Goal: Transaction & Acquisition: Purchase product/service

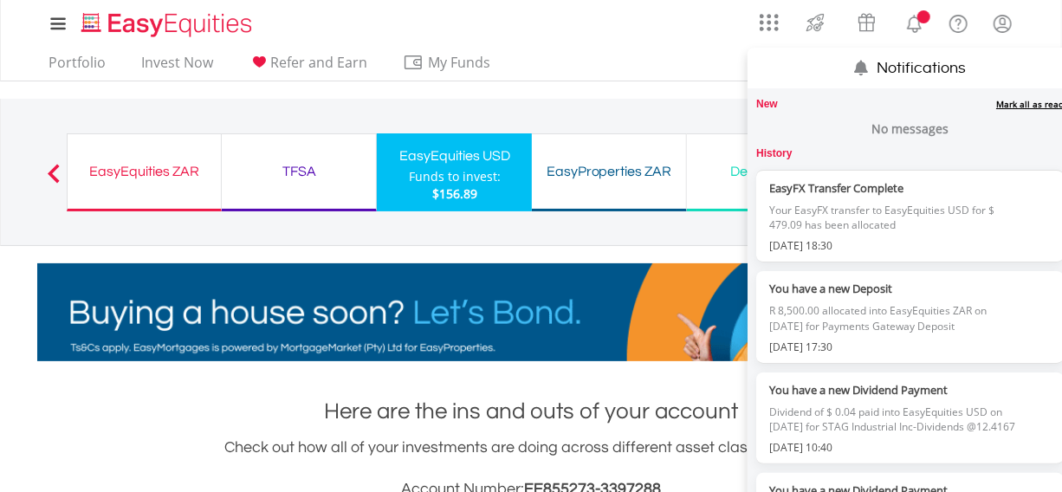
scroll to position [165, 329]
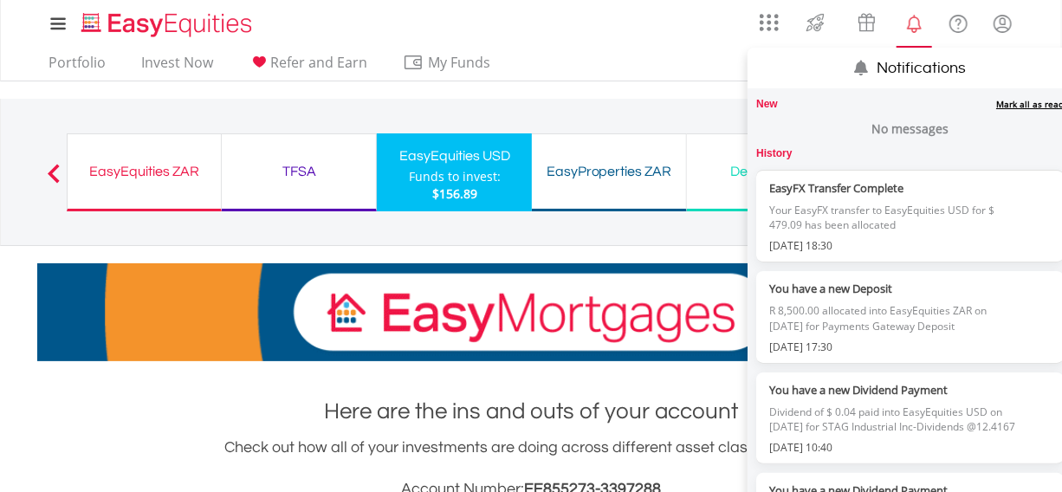
click at [1000, 103] on link "Mark all as read" at bounding box center [1030, 104] width 68 height 12
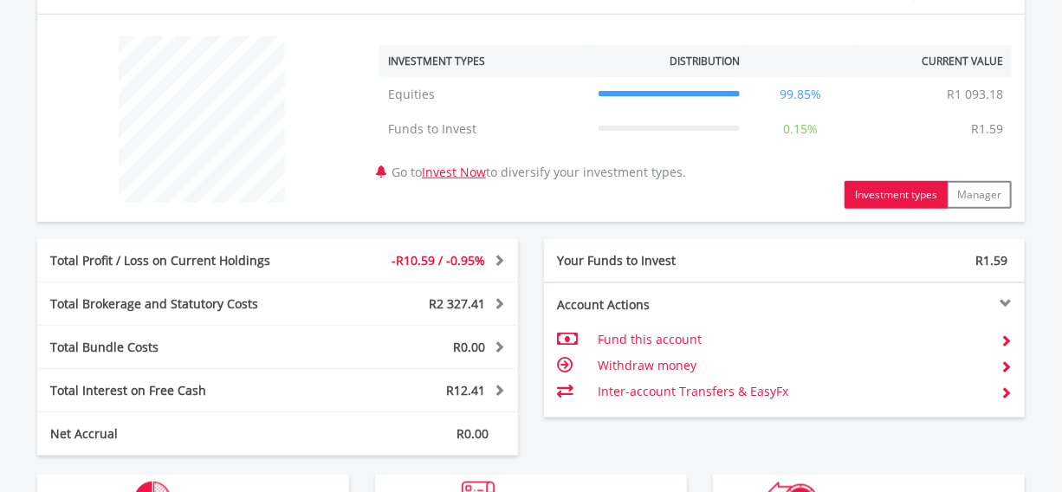
scroll to position [944, 0]
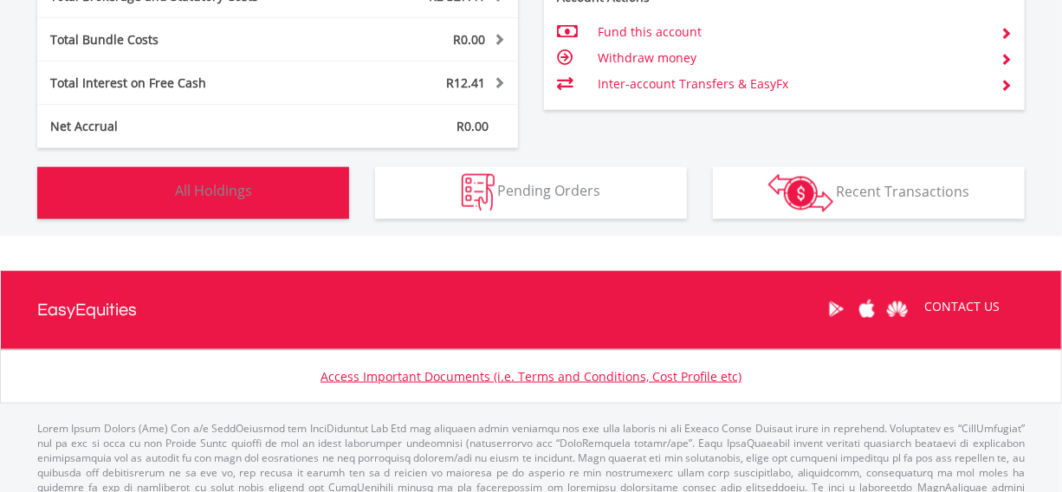
click at [217, 192] on span "All Holdings" at bounding box center [213, 191] width 77 height 19
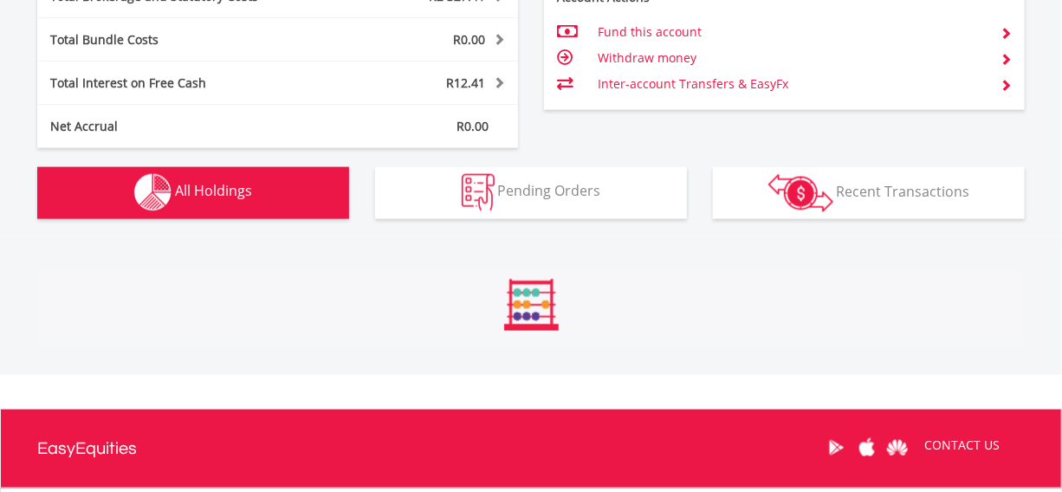
scroll to position [1214, 0]
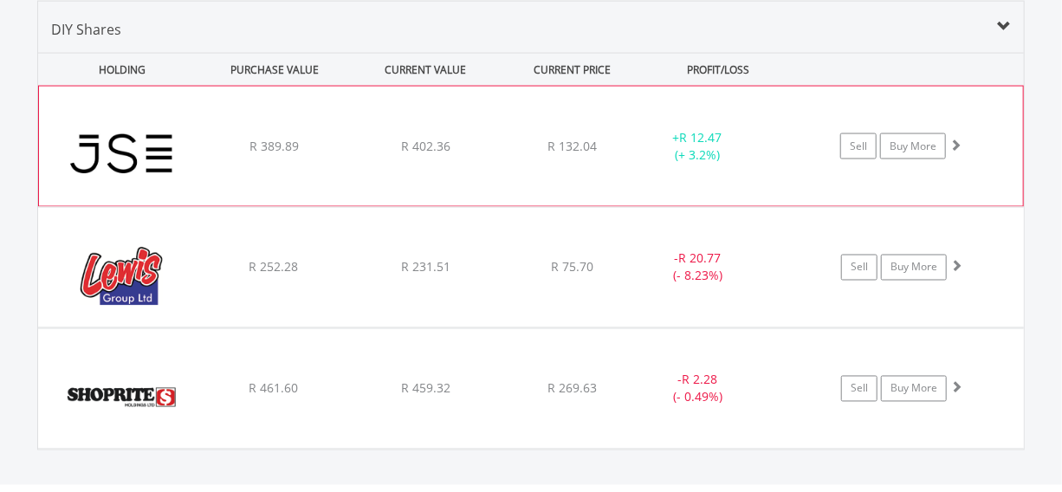
click at [953, 141] on span at bounding box center [955, 145] width 12 height 12
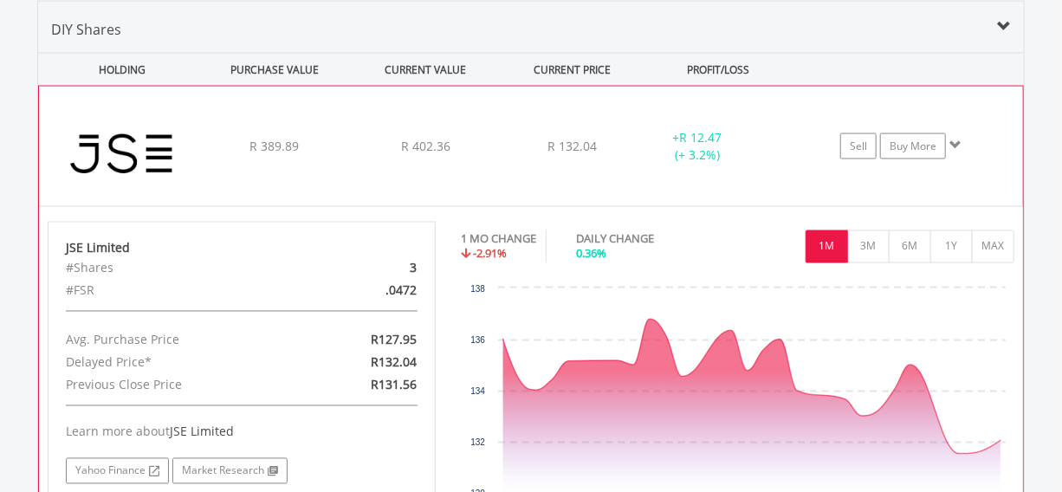
click at [954, 141] on span at bounding box center [955, 145] width 12 height 12
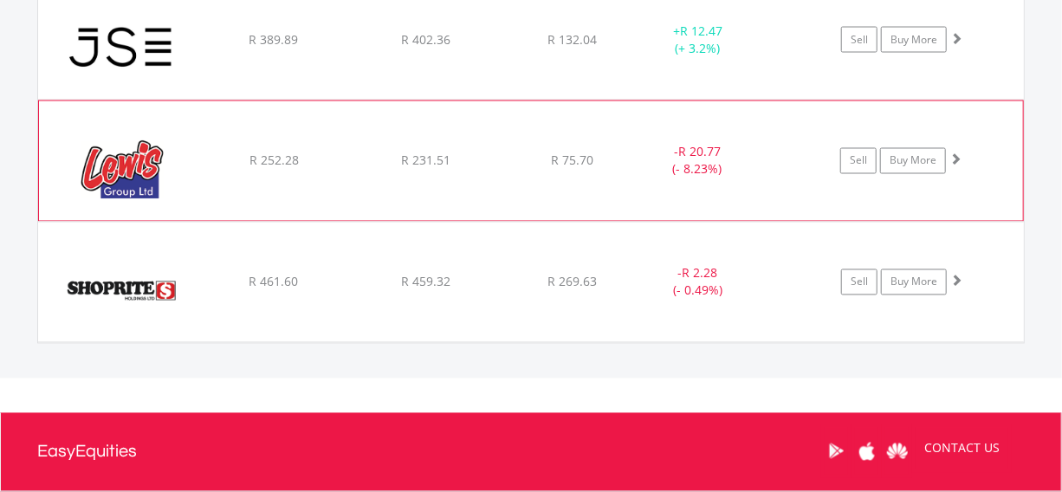
scroll to position [1293, 0]
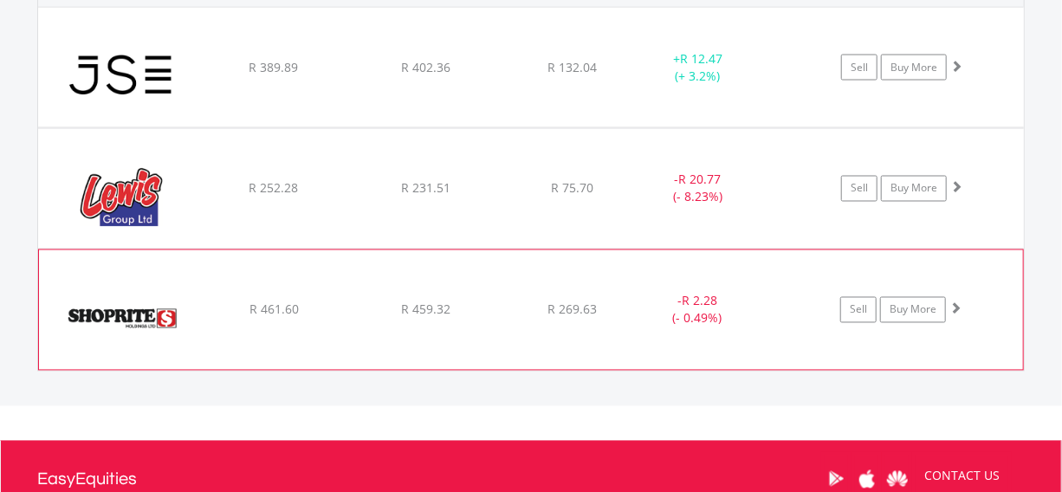
click at [953, 303] on span at bounding box center [955, 308] width 12 height 12
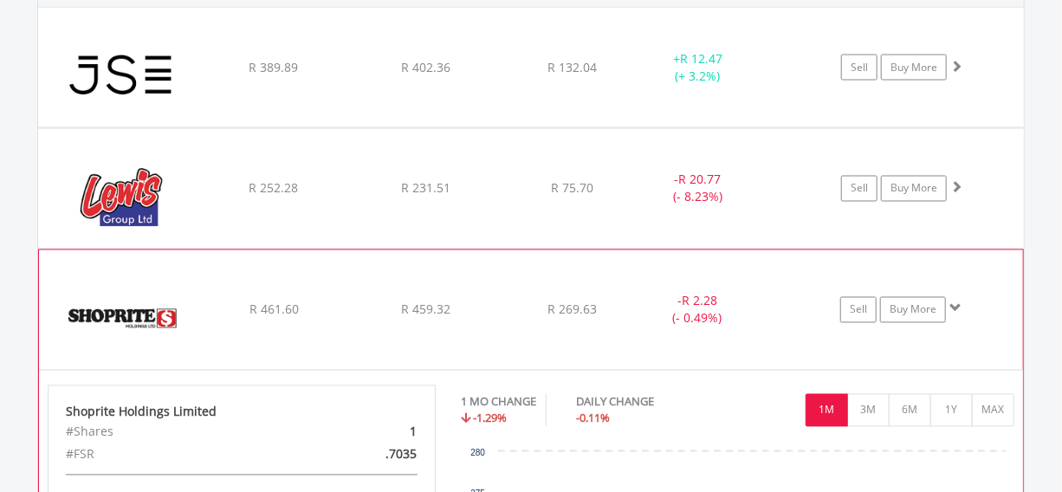
scroll to position [1450, 0]
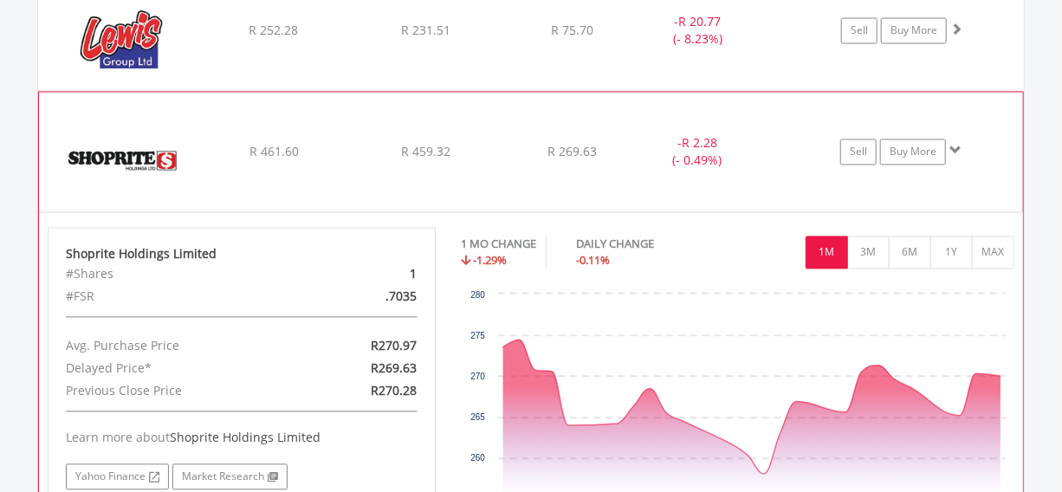
click at [952, 147] on span at bounding box center [955, 151] width 12 height 12
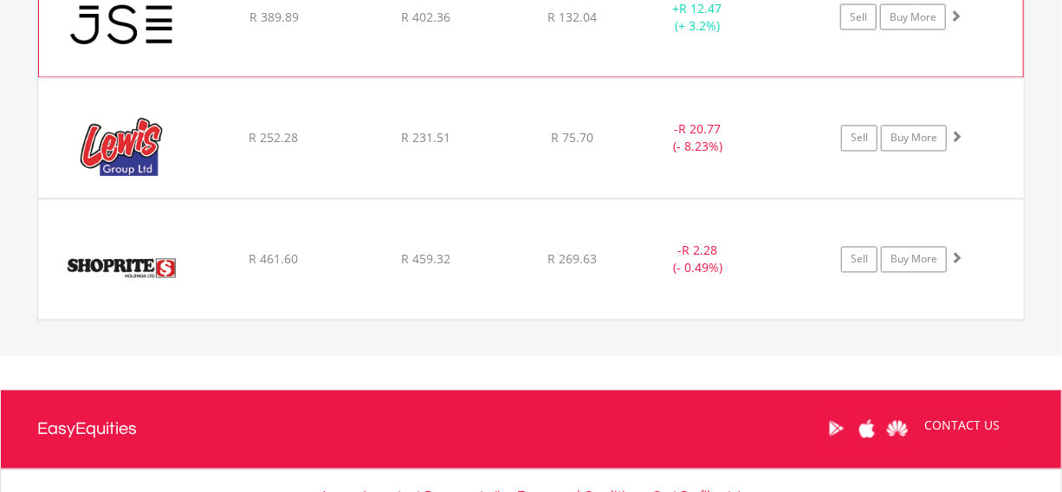
scroll to position [1214, 0]
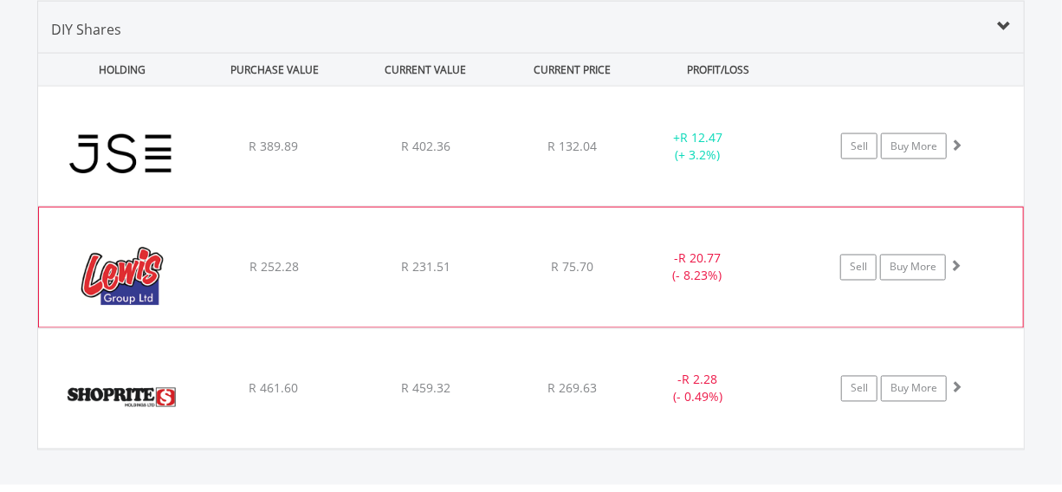
click at [954, 263] on span at bounding box center [955, 266] width 12 height 12
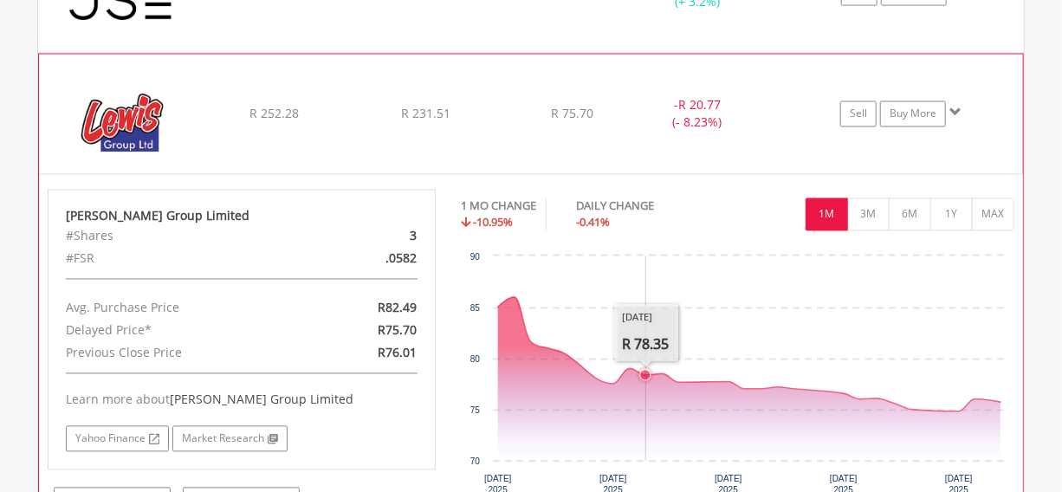
scroll to position [1372, 0]
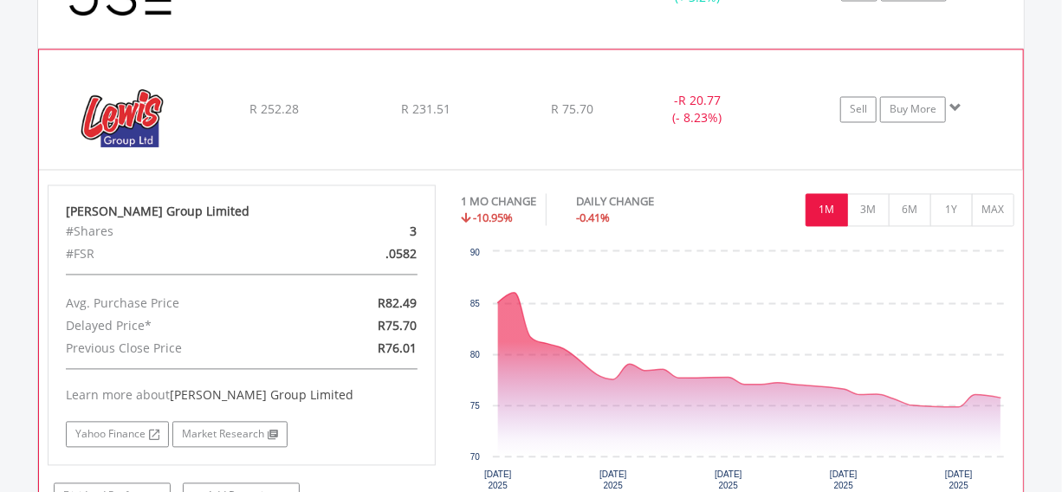
click at [954, 105] on span at bounding box center [955, 108] width 12 height 12
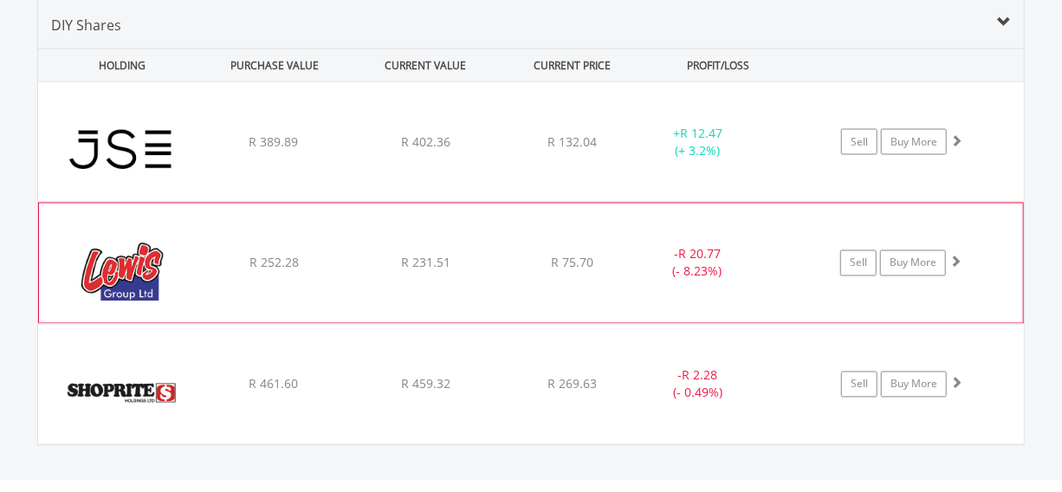
scroll to position [1214, 0]
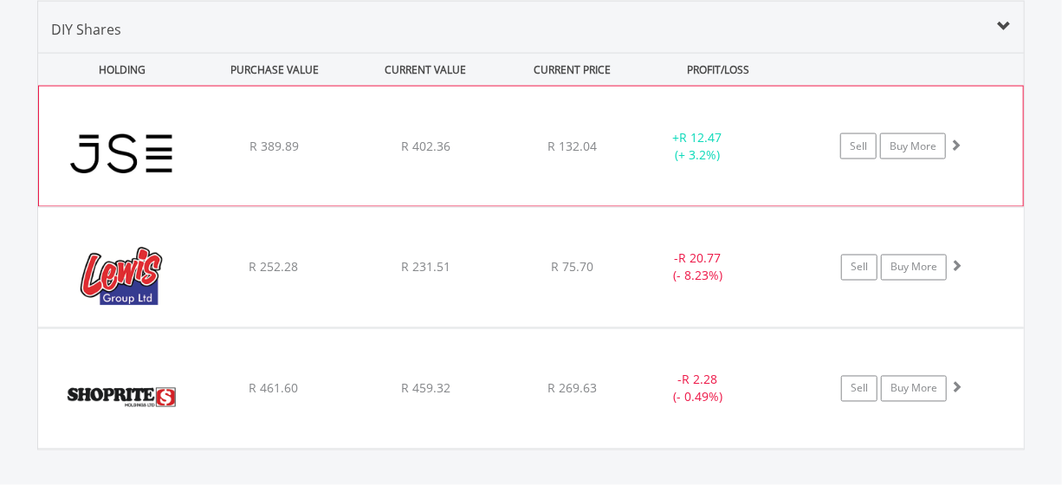
click at [953, 141] on span at bounding box center [955, 145] width 12 height 12
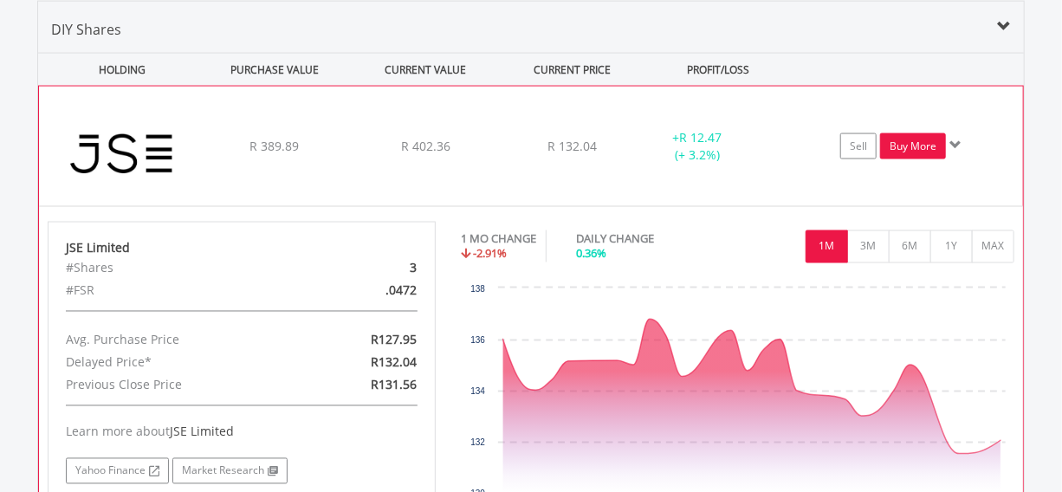
click at [904, 140] on link "Buy More" at bounding box center [913, 146] width 66 height 26
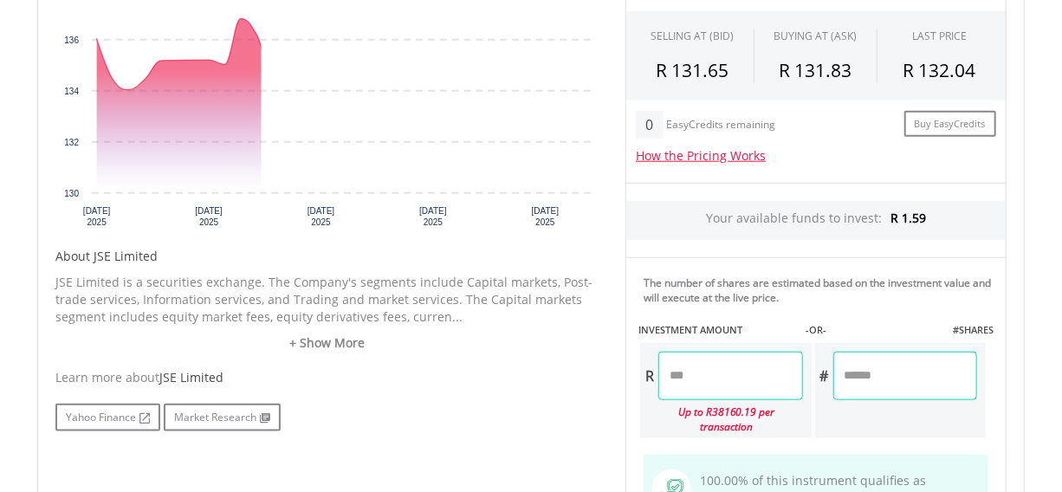
scroll to position [787, 0]
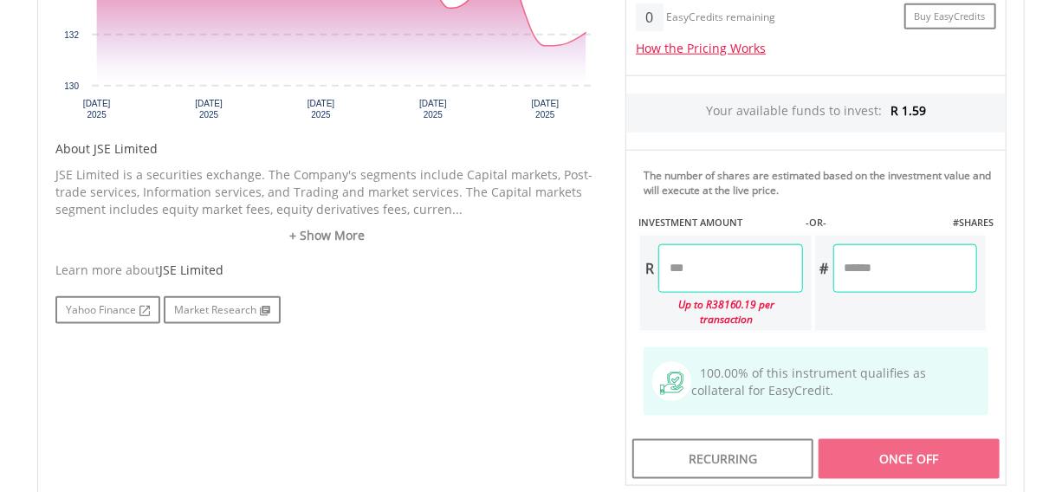
click at [698, 268] on input "number" at bounding box center [730, 268] width 144 height 48
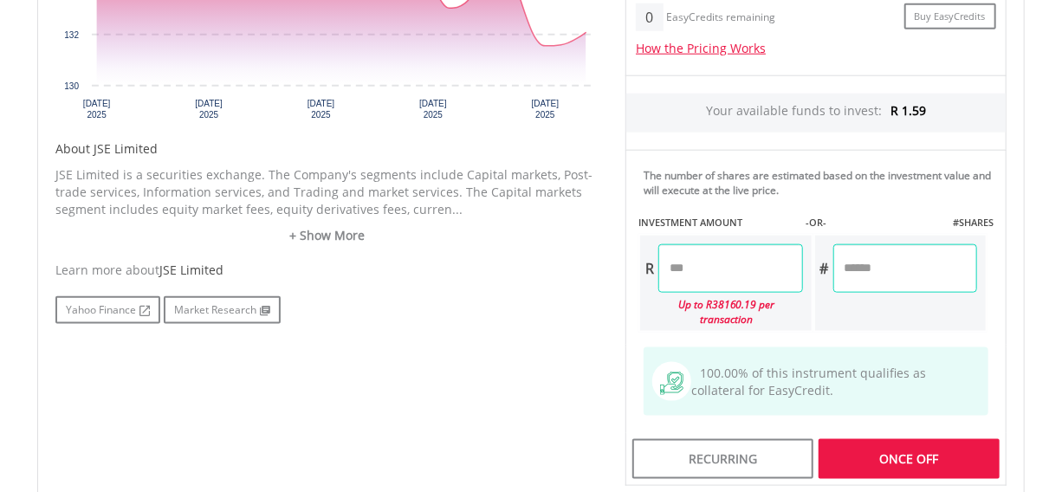
type input "****"
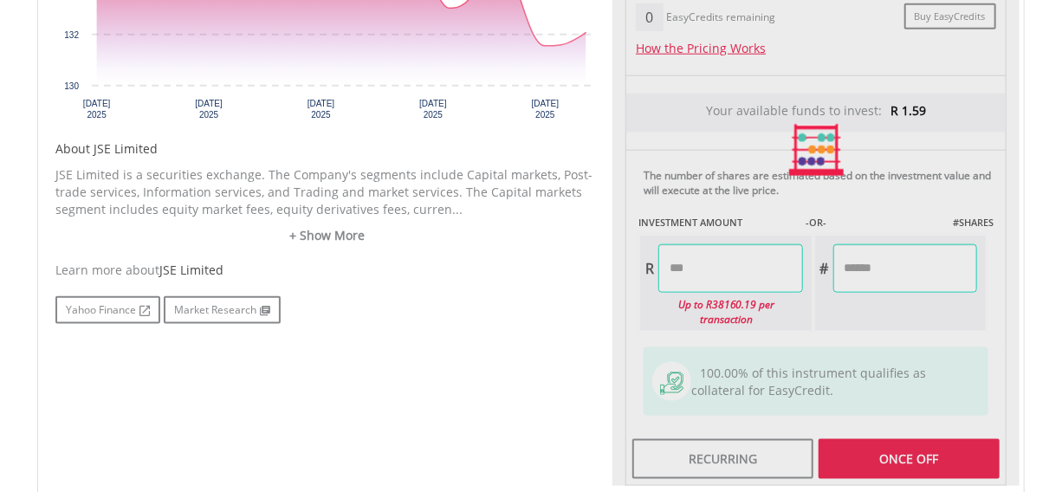
click at [914, 433] on div "Last Updated Price: 15-min. Delay* Price Update Cost: 2 Credits Request A Price…" at bounding box center [815, 150] width 407 height 673
type input "*****"
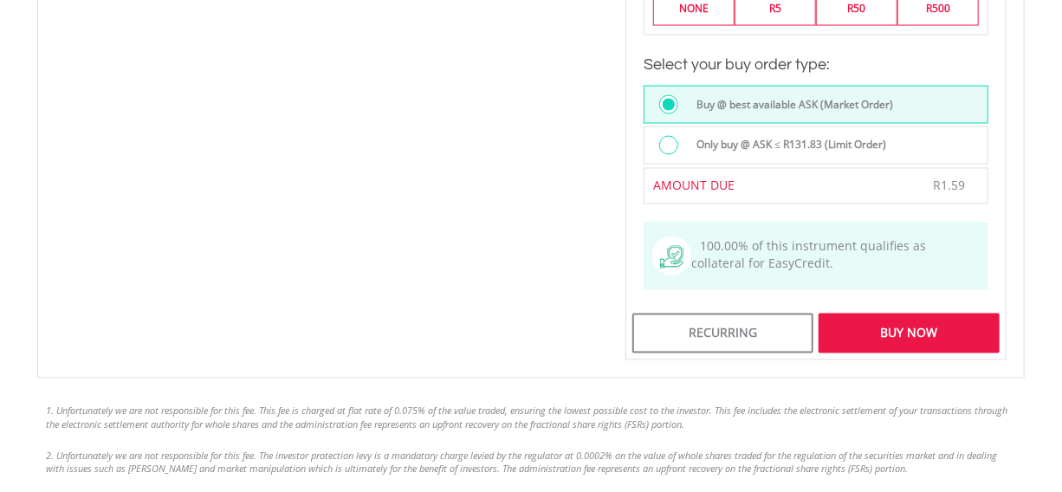
scroll to position [1373, 0]
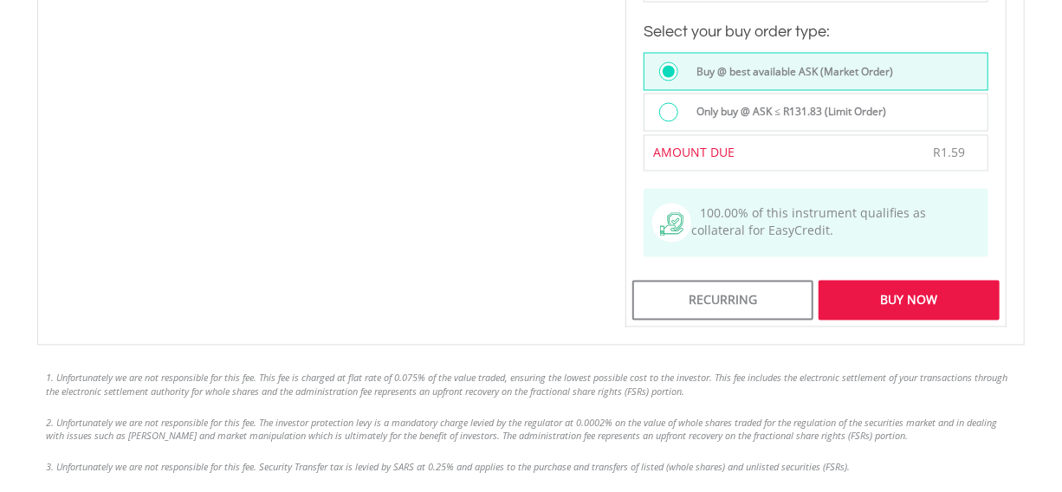
click at [883, 281] on div "Buy Now" at bounding box center [908, 301] width 181 height 40
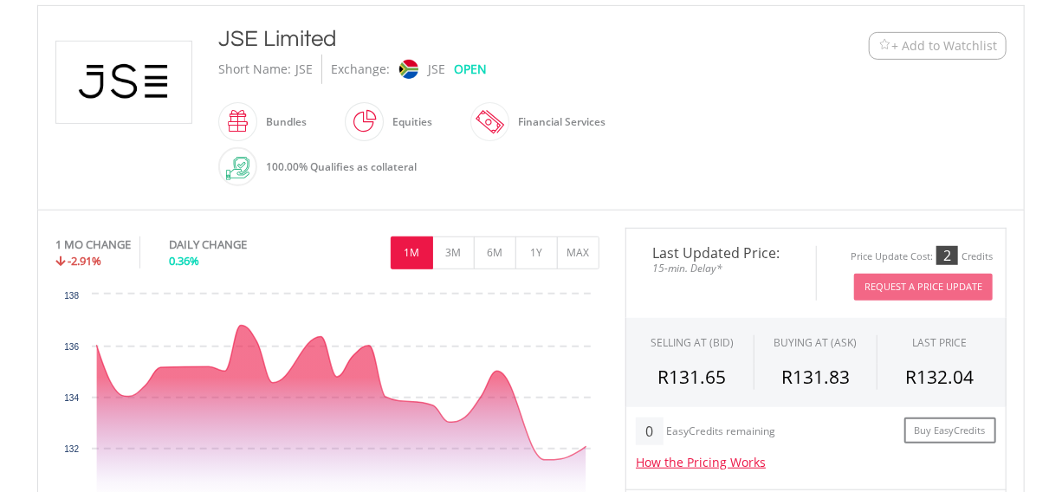
scroll to position [362, 0]
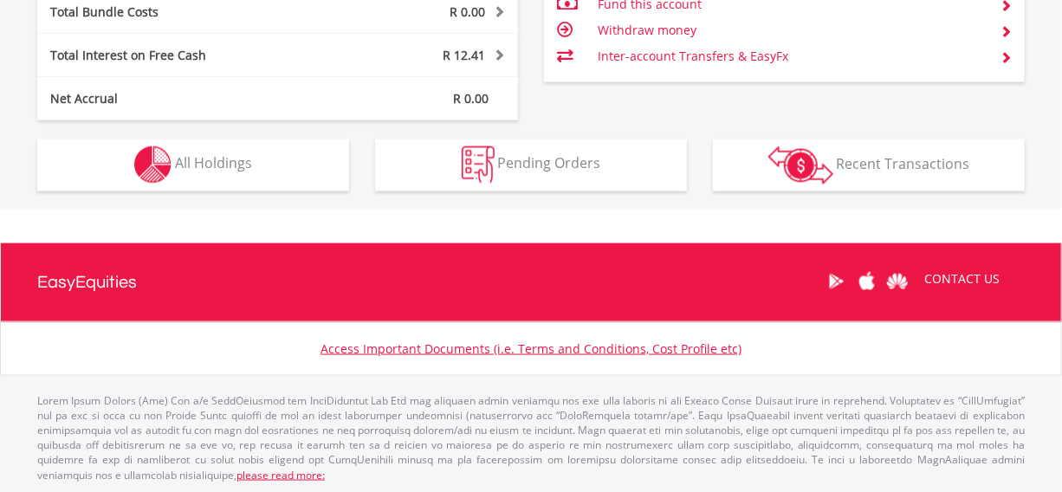
scroll to position [165, 329]
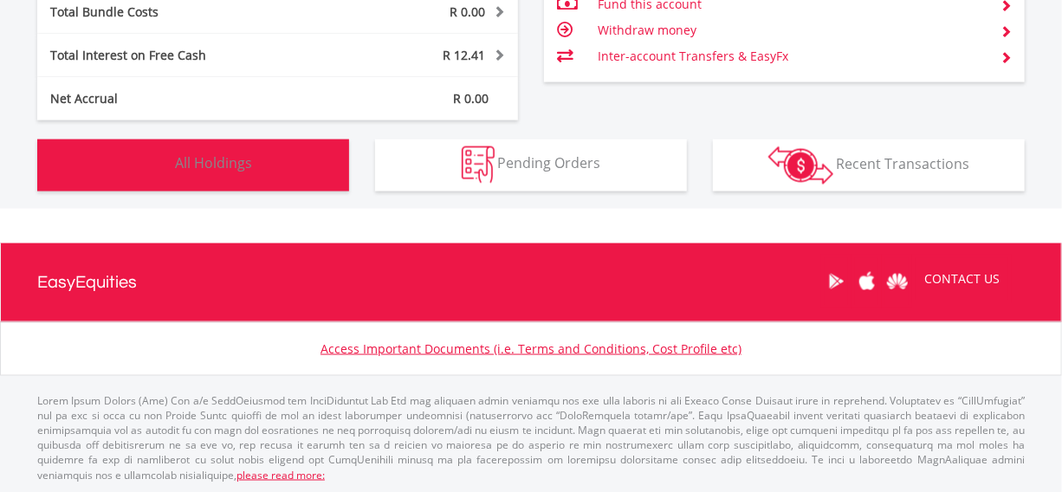
click at [184, 159] on span "All Holdings" at bounding box center [213, 163] width 77 height 19
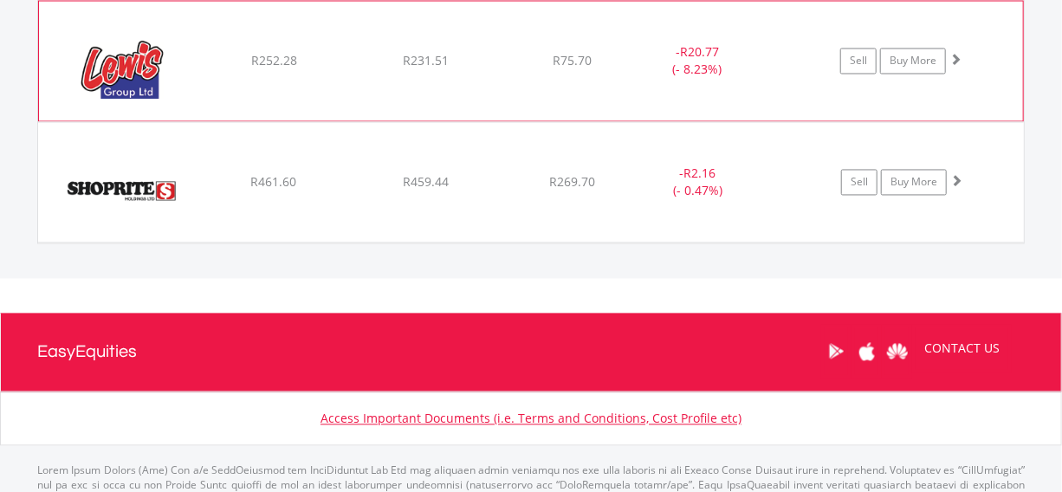
scroll to position [1450, 0]
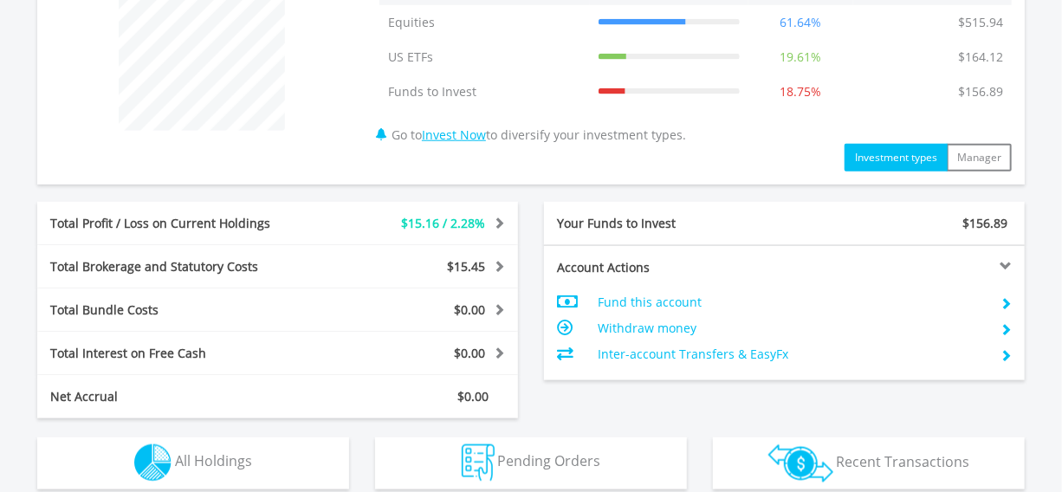
scroll to position [1006, 0]
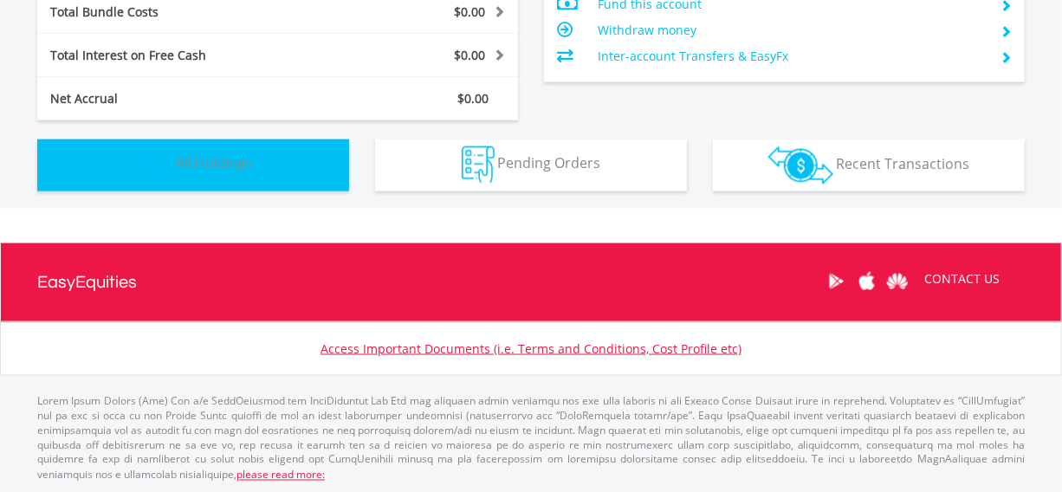
click at [188, 161] on span "All Holdings" at bounding box center [213, 163] width 77 height 19
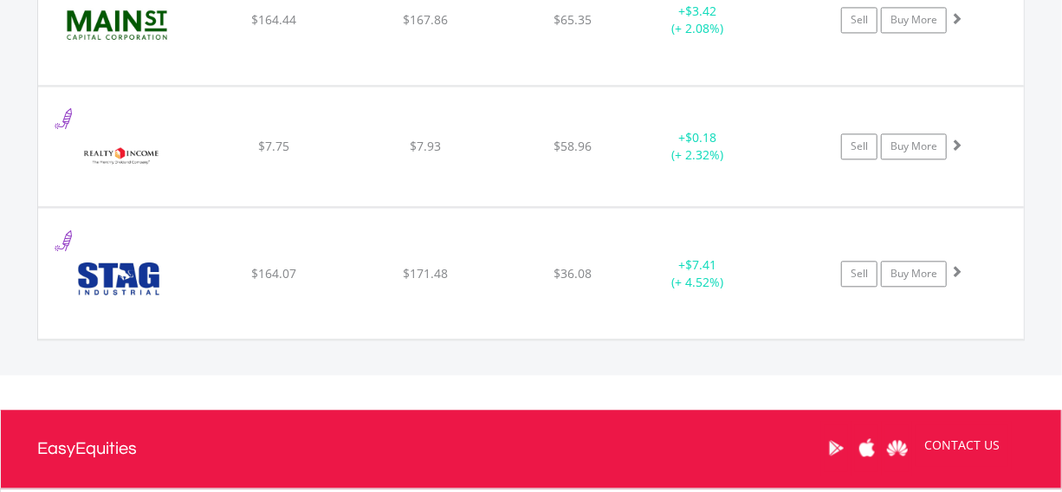
scroll to position [1643, 0]
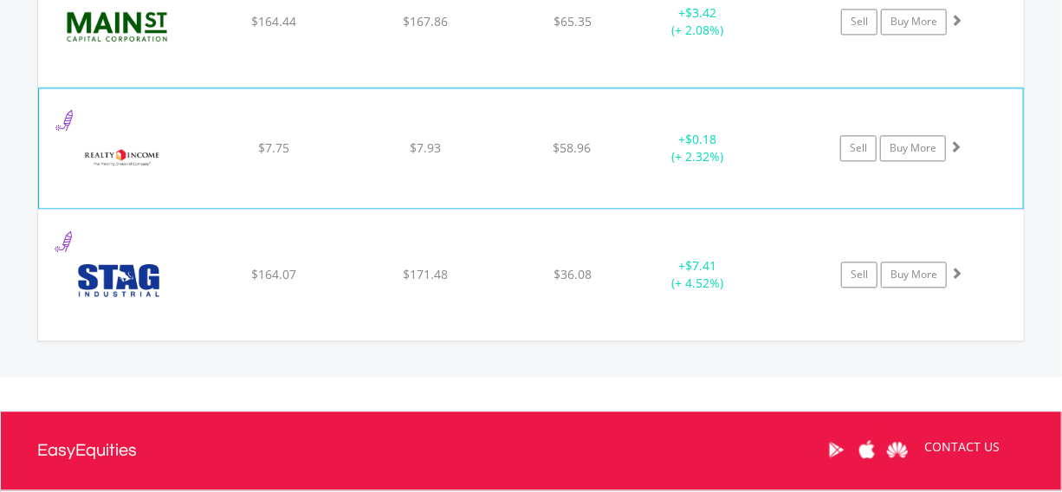
click at [956, 145] on span at bounding box center [955, 146] width 12 height 12
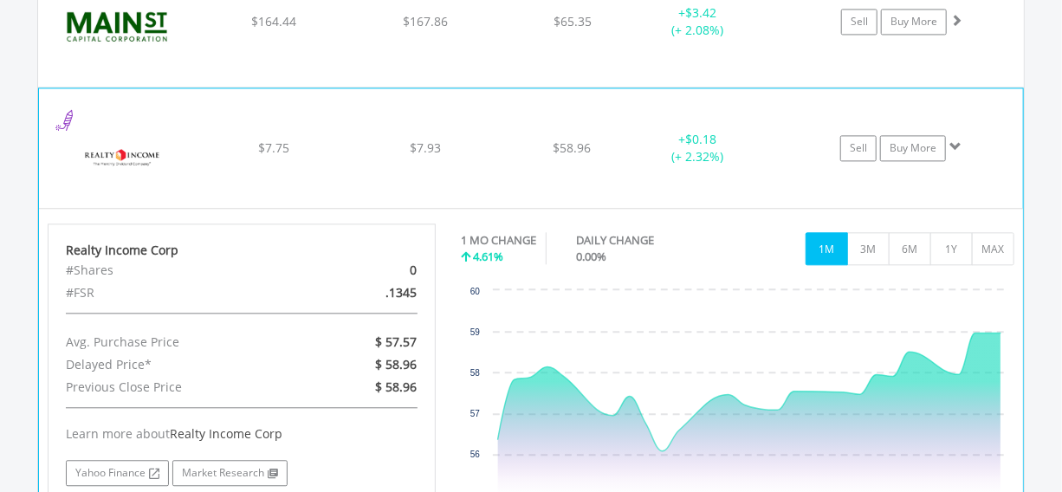
click at [956, 145] on span at bounding box center [955, 146] width 12 height 12
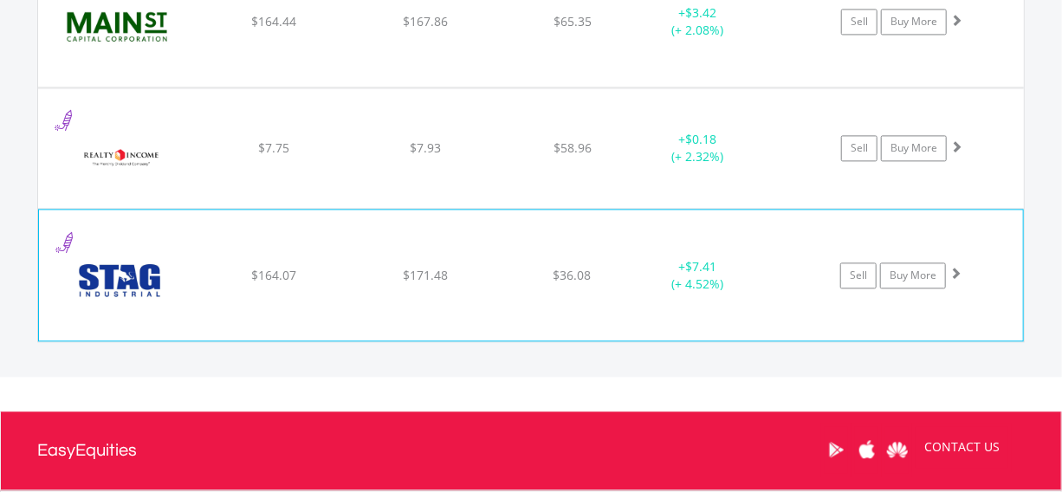
click at [953, 270] on span at bounding box center [955, 273] width 12 height 12
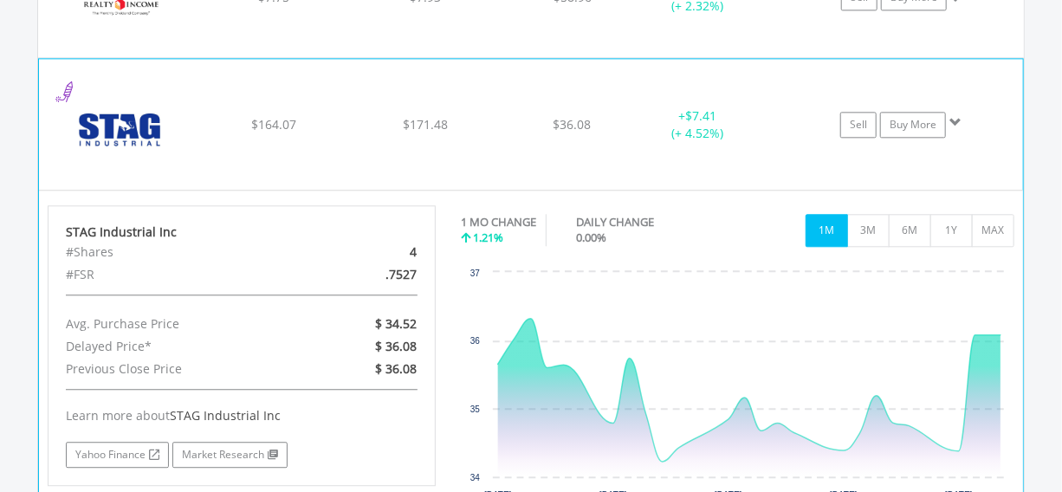
scroll to position [1800, 0]
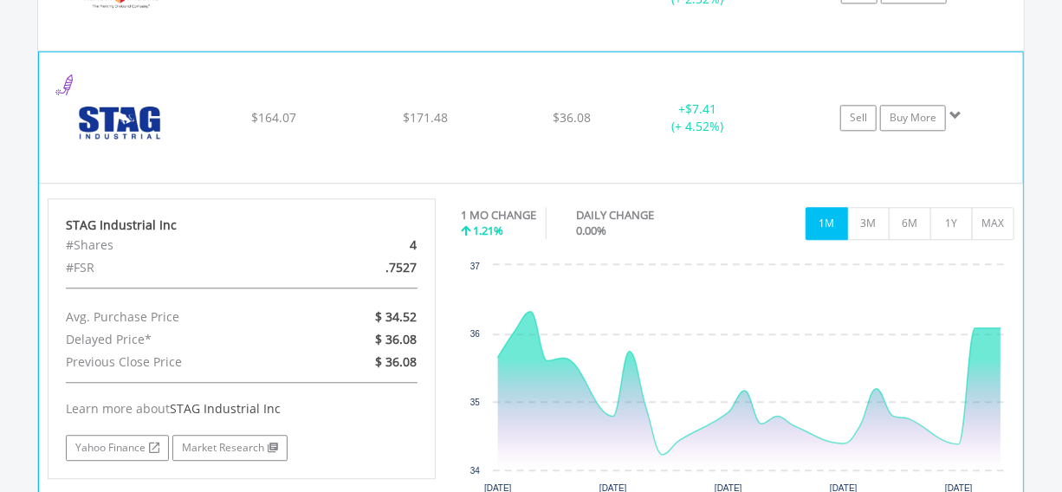
click at [953, 109] on span at bounding box center [955, 115] width 12 height 12
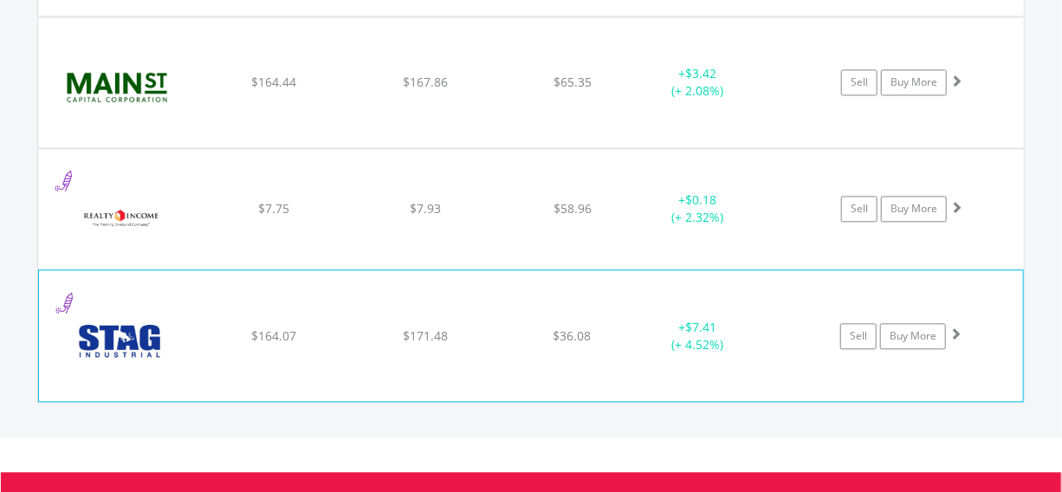
scroll to position [1564, 0]
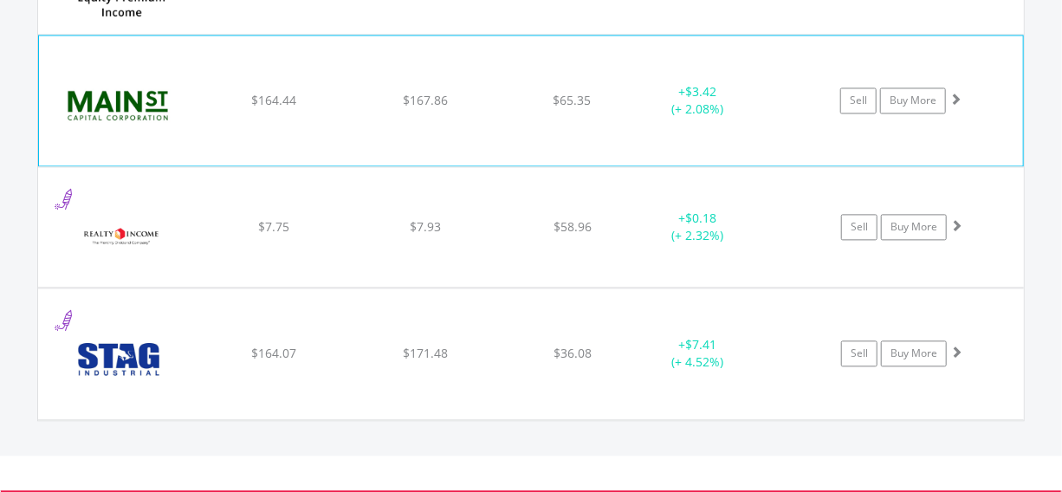
click at [950, 96] on span at bounding box center [955, 99] width 12 height 12
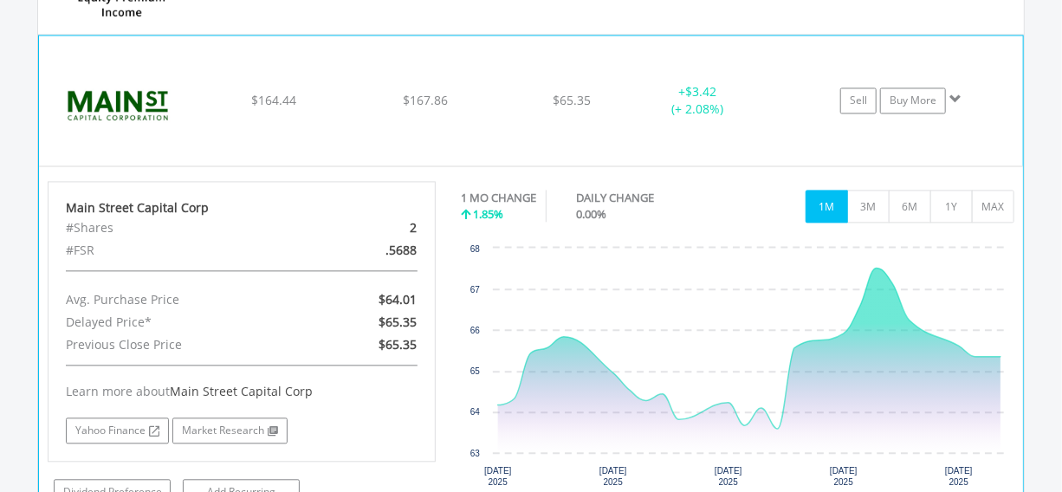
click at [951, 94] on span at bounding box center [955, 99] width 12 height 12
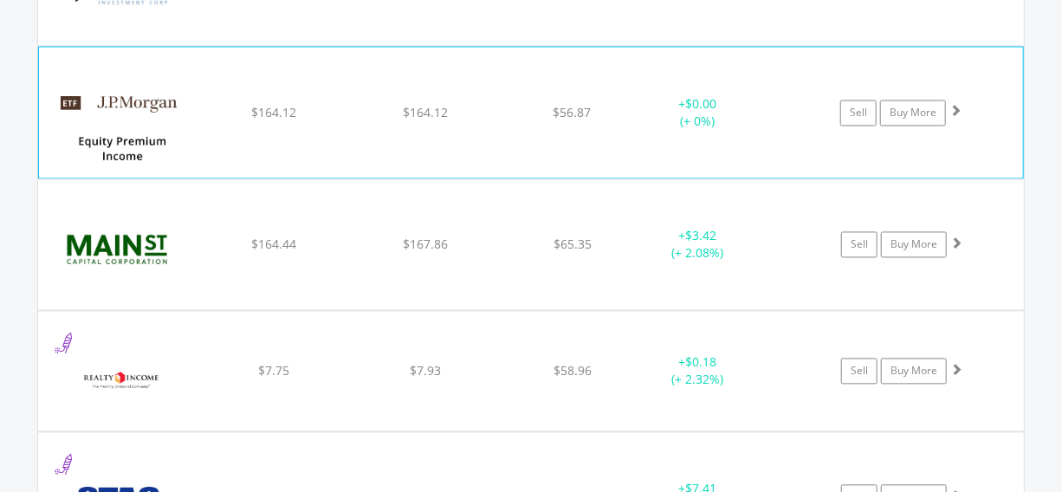
scroll to position [1406, 0]
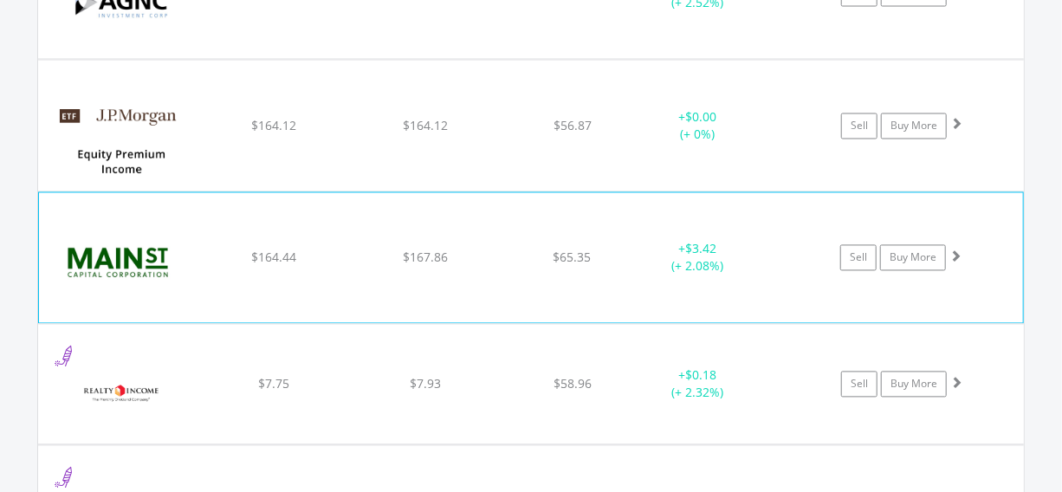
click at [958, 255] on span at bounding box center [955, 256] width 12 height 12
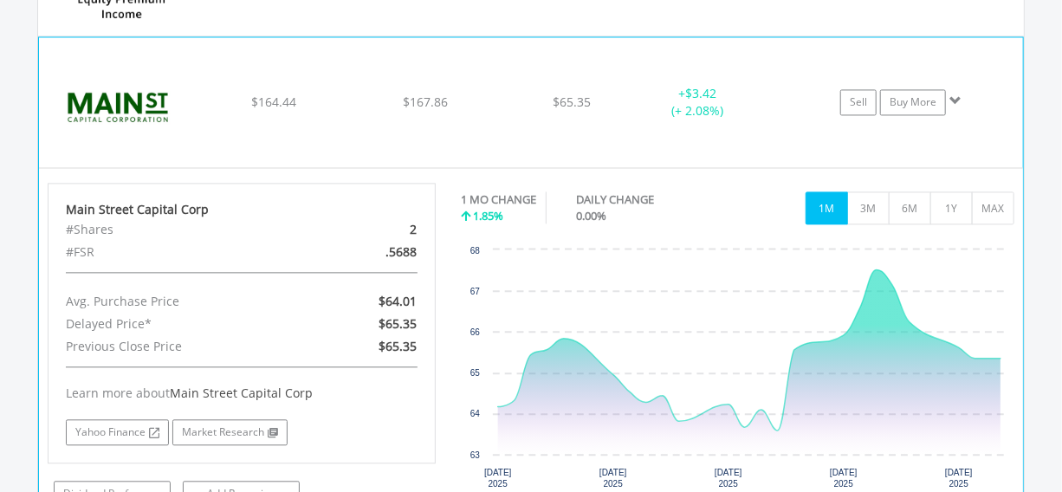
scroll to position [1564, 0]
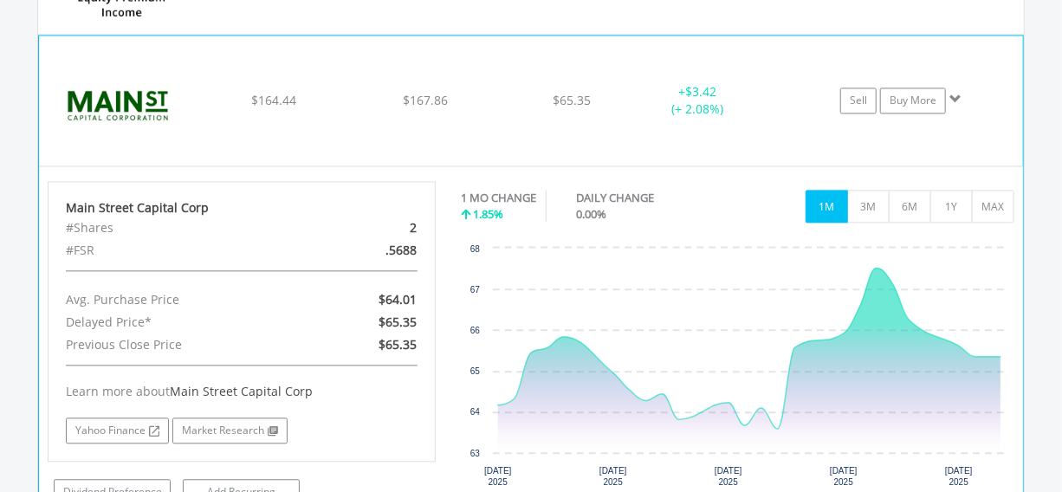
click at [954, 94] on span at bounding box center [955, 99] width 12 height 12
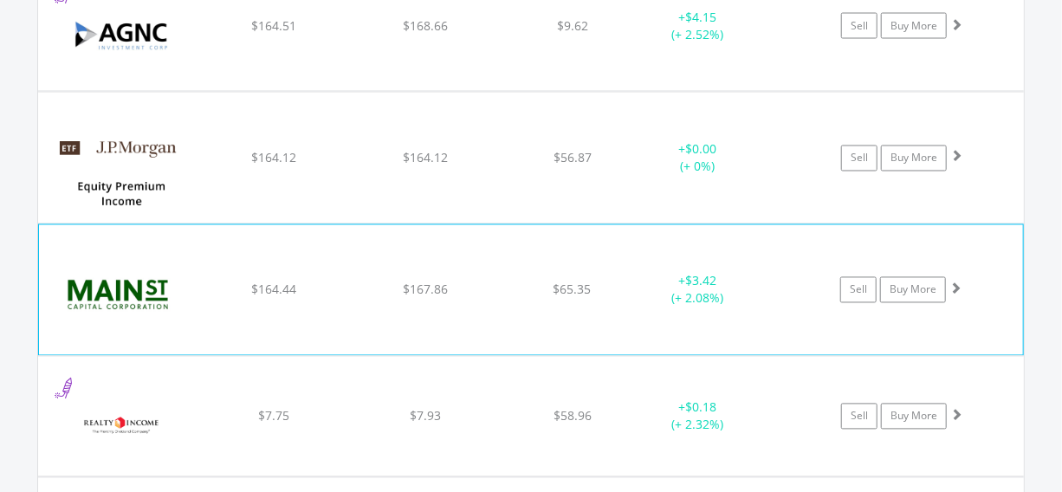
scroll to position [1327, 0]
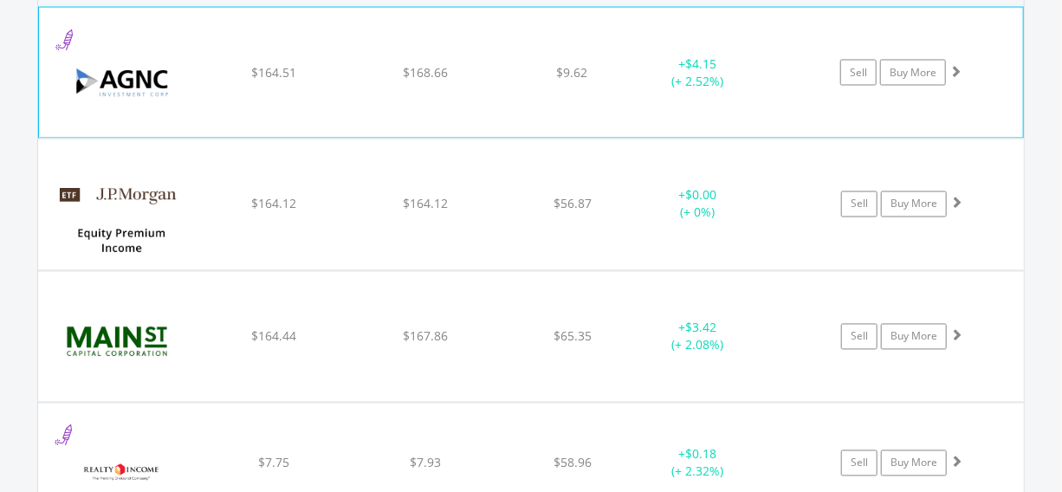
click at [952, 68] on span at bounding box center [955, 71] width 12 height 12
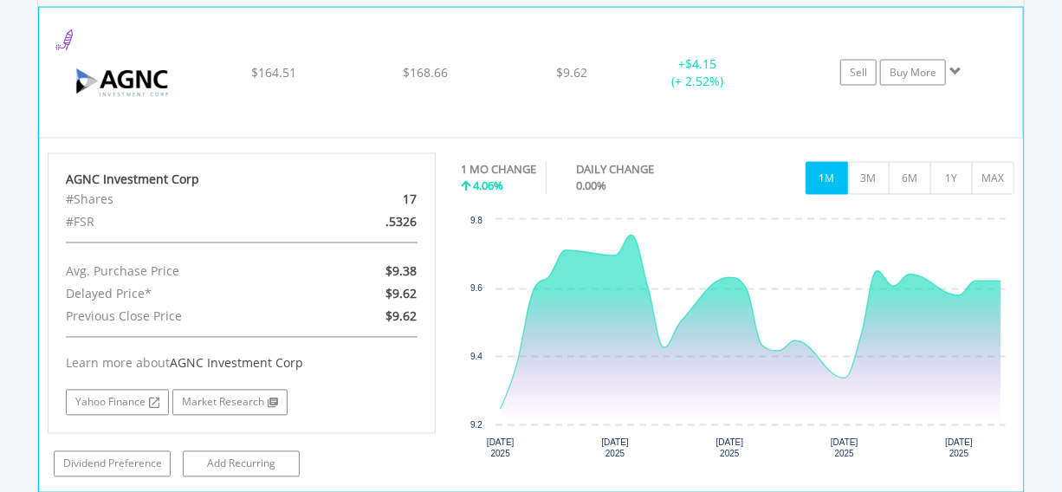
click at [951, 68] on span at bounding box center [955, 71] width 12 height 12
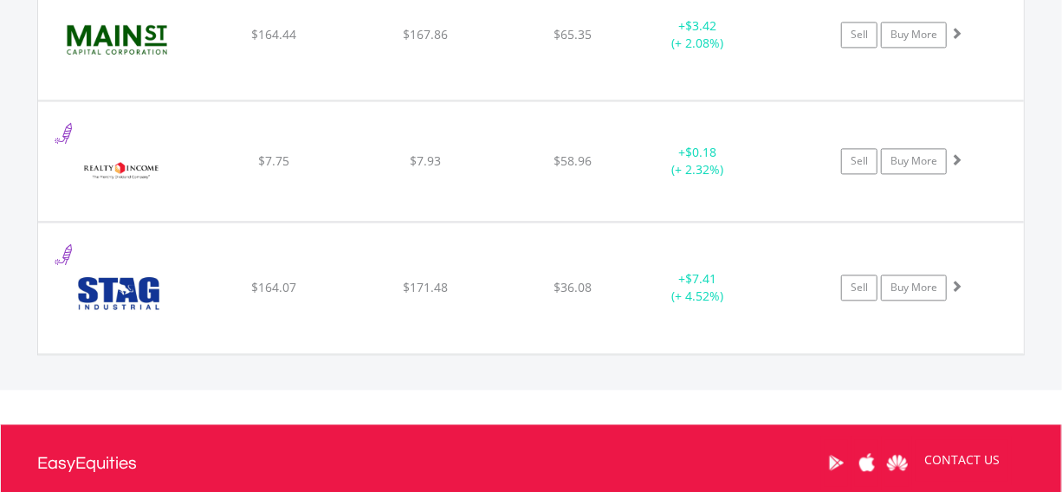
scroll to position [1643, 0]
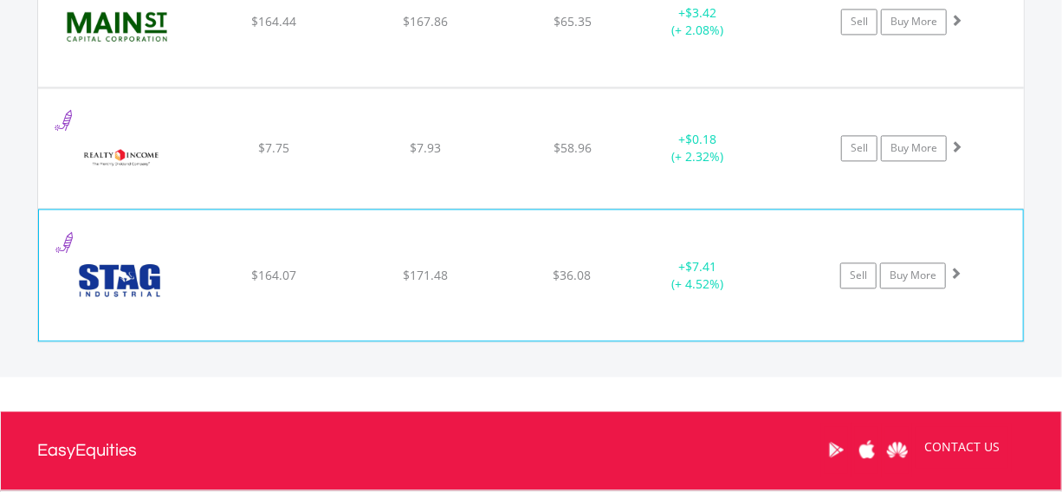
click at [953, 268] on span at bounding box center [955, 273] width 12 height 12
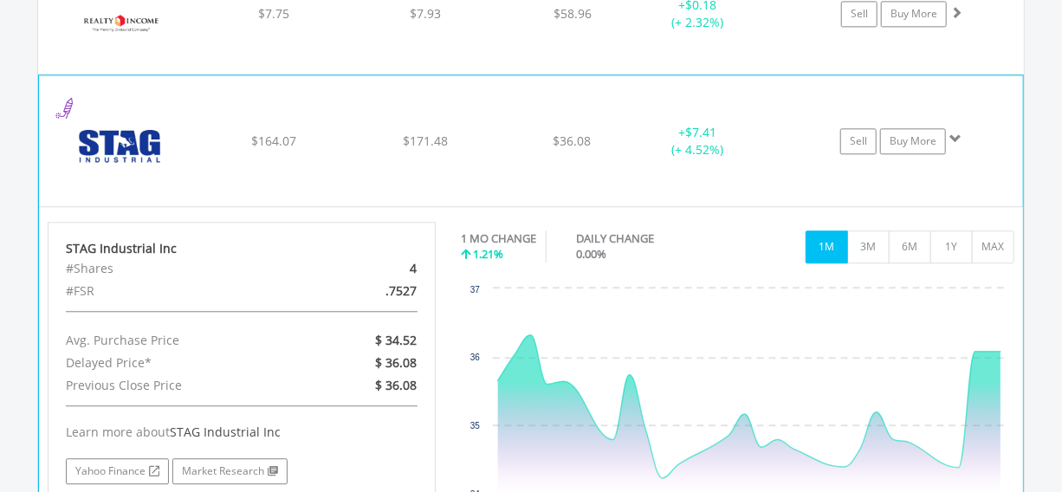
scroll to position [1879, 0]
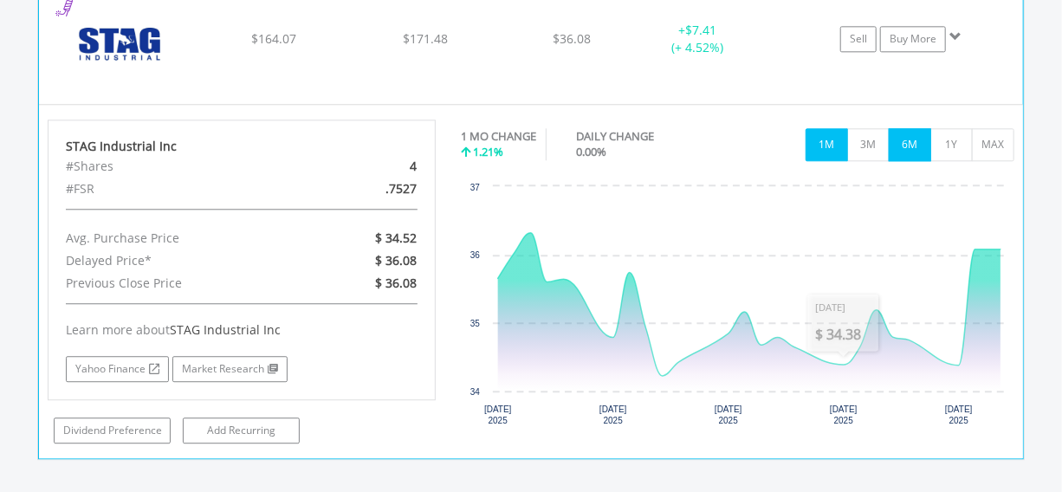
click at [913, 143] on button "6M" at bounding box center [909, 144] width 42 height 33
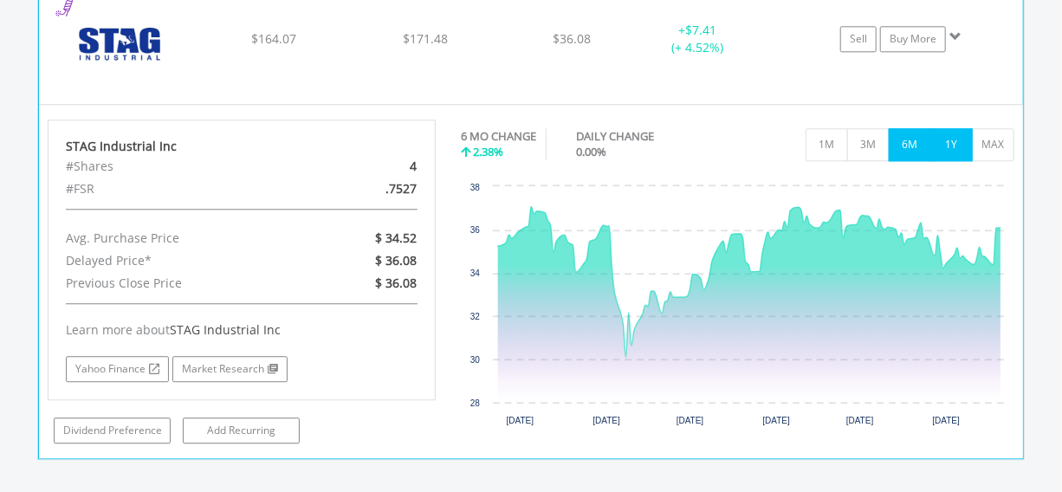
click at [950, 142] on button "1Y" at bounding box center [951, 144] width 42 height 33
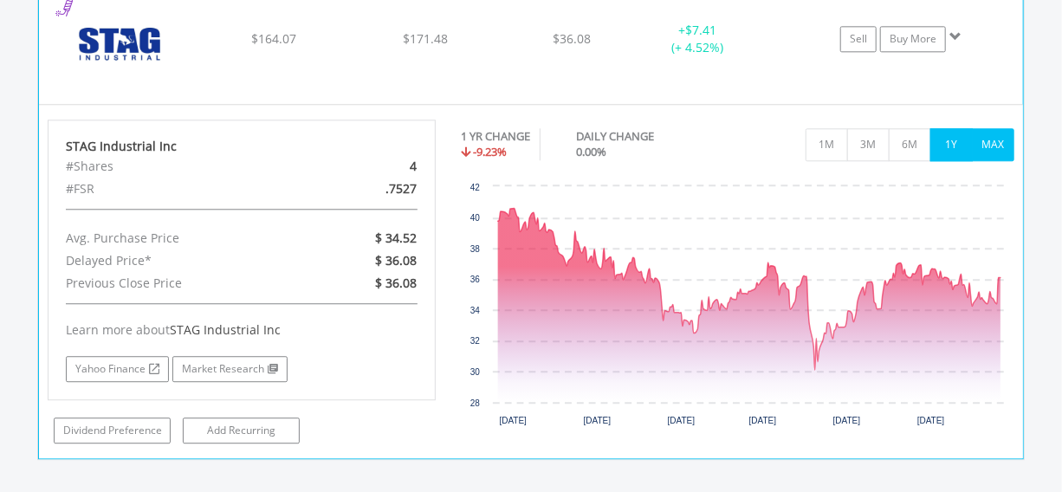
click at [997, 139] on button "MAX" at bounding box center [993, 144] width 42 height 33
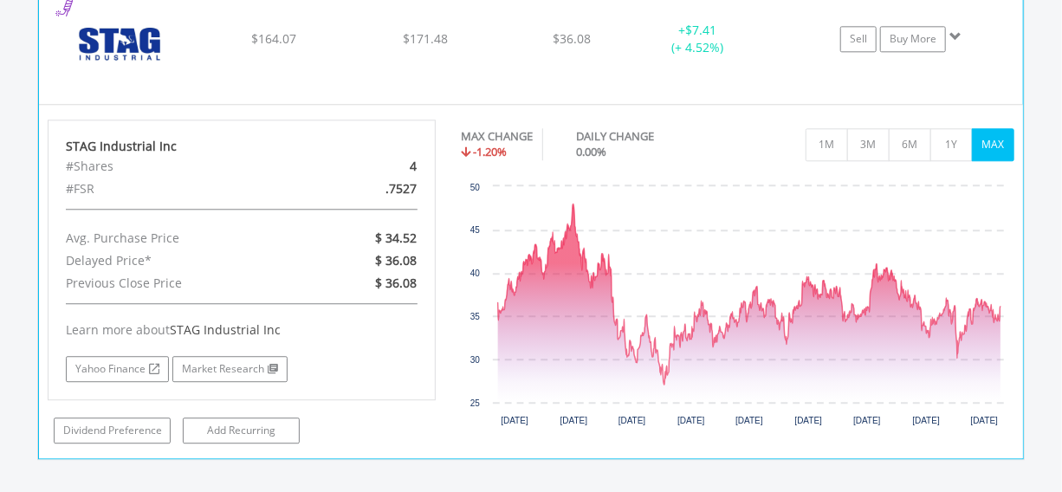
click at [991, 140] on button "MAX" at bounding box center [993, 144] width 42 height 33
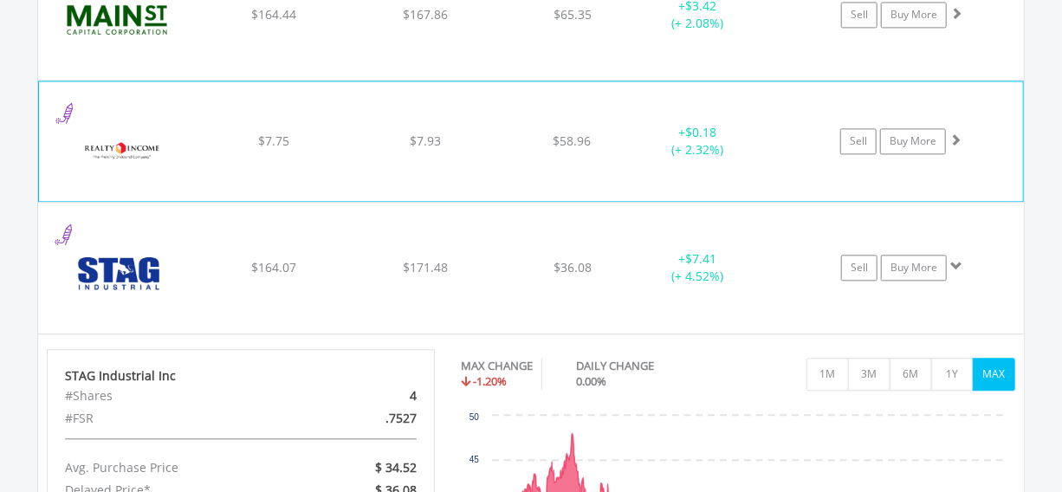
scroll to position [1643, 0]
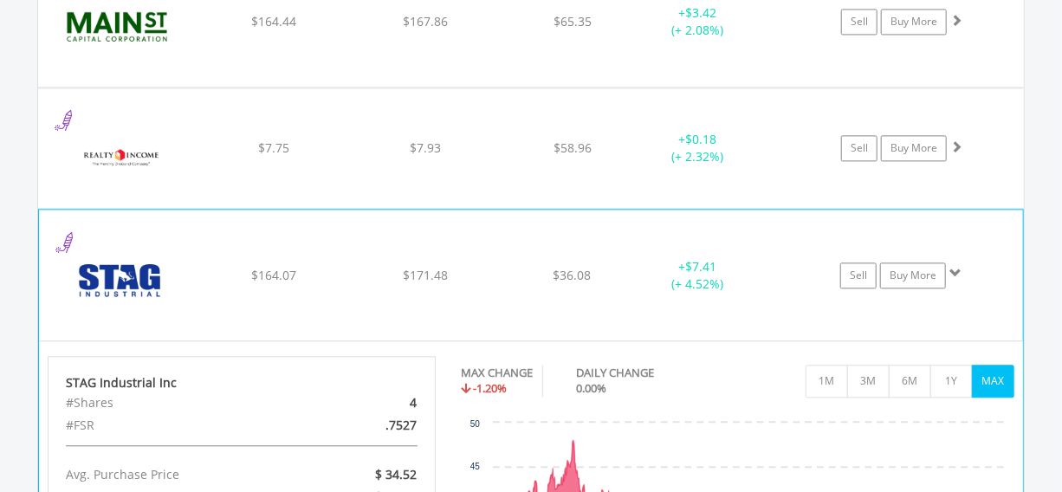
click at [953, 270] on span at bounding box center [955, 273] width 12 height 12
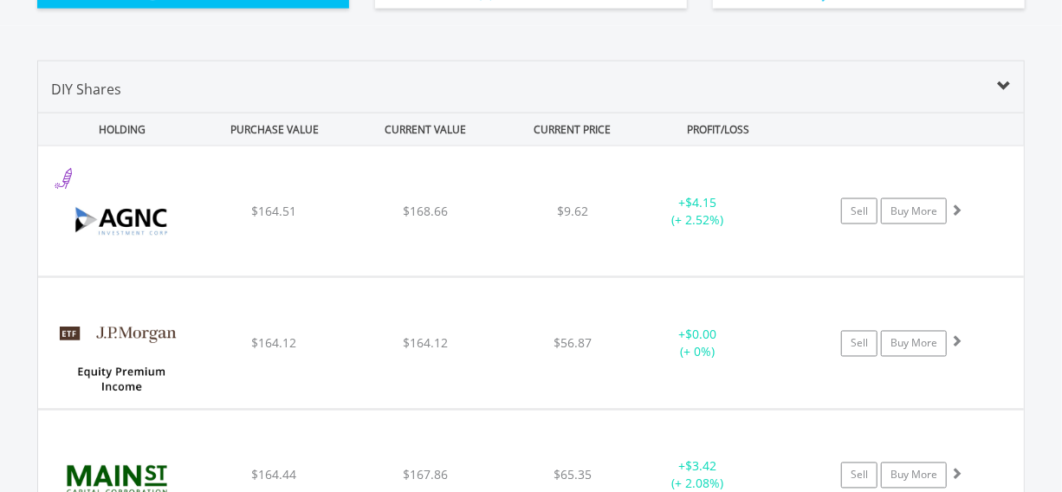
scroll to position [1170, 0]
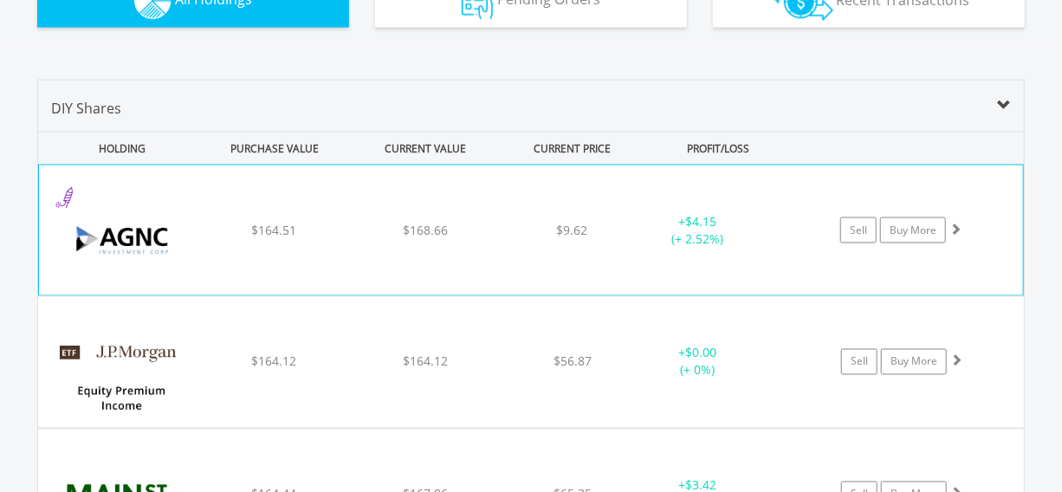
click at [953, 225] on span at bounding box center [955, 229] width 12 height 12
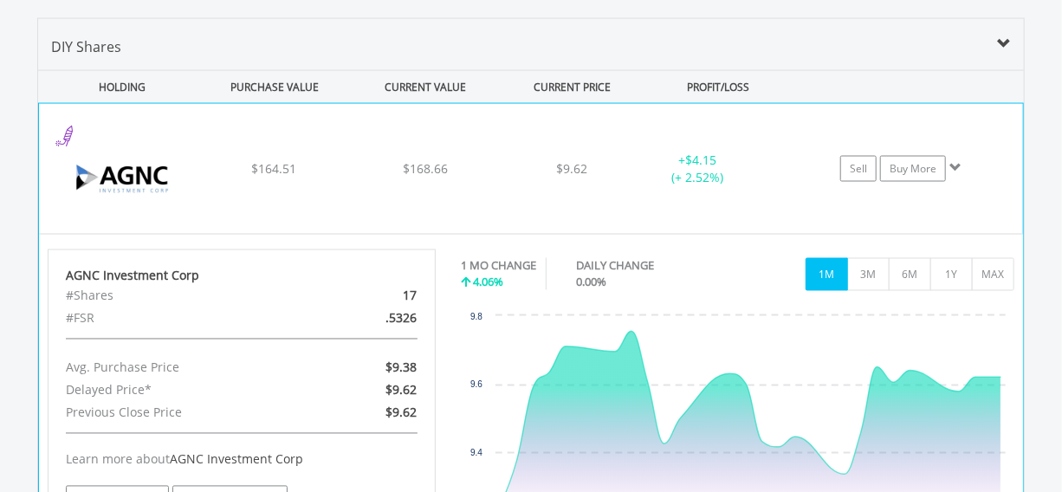
scroll to position [1249, 0]
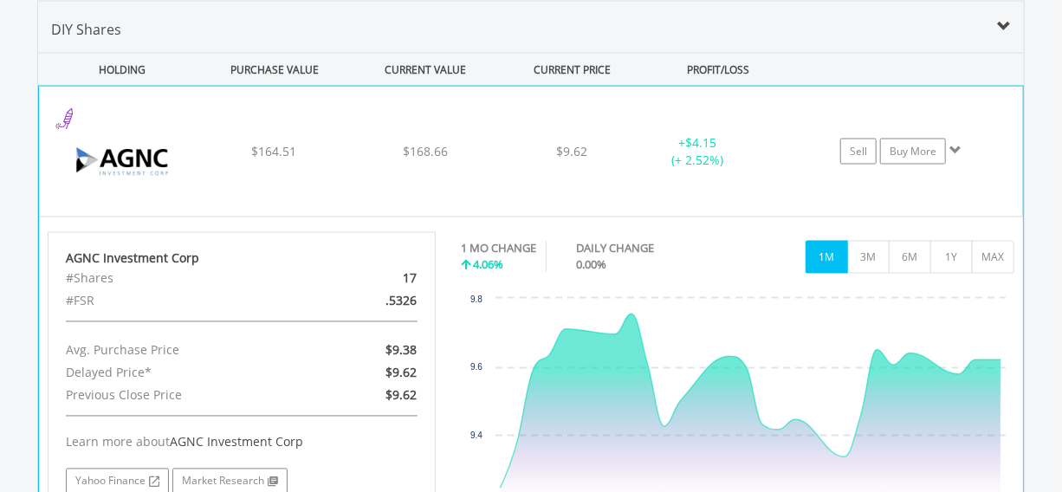
click at [953, 145] on span at bounding box center [955, 150] width 12 height 12
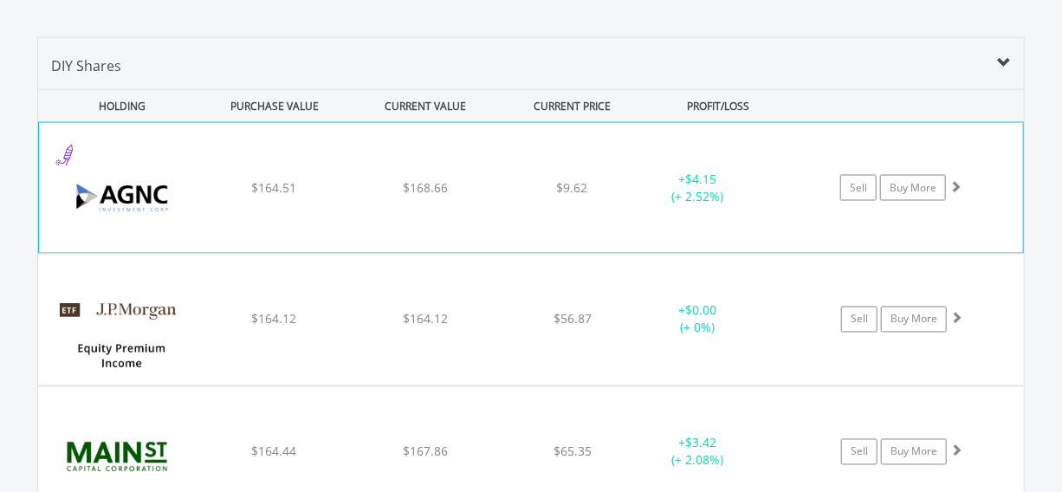
scroll to position [1170, 0]
